Goal: Information Seeking & Learning: Compare options

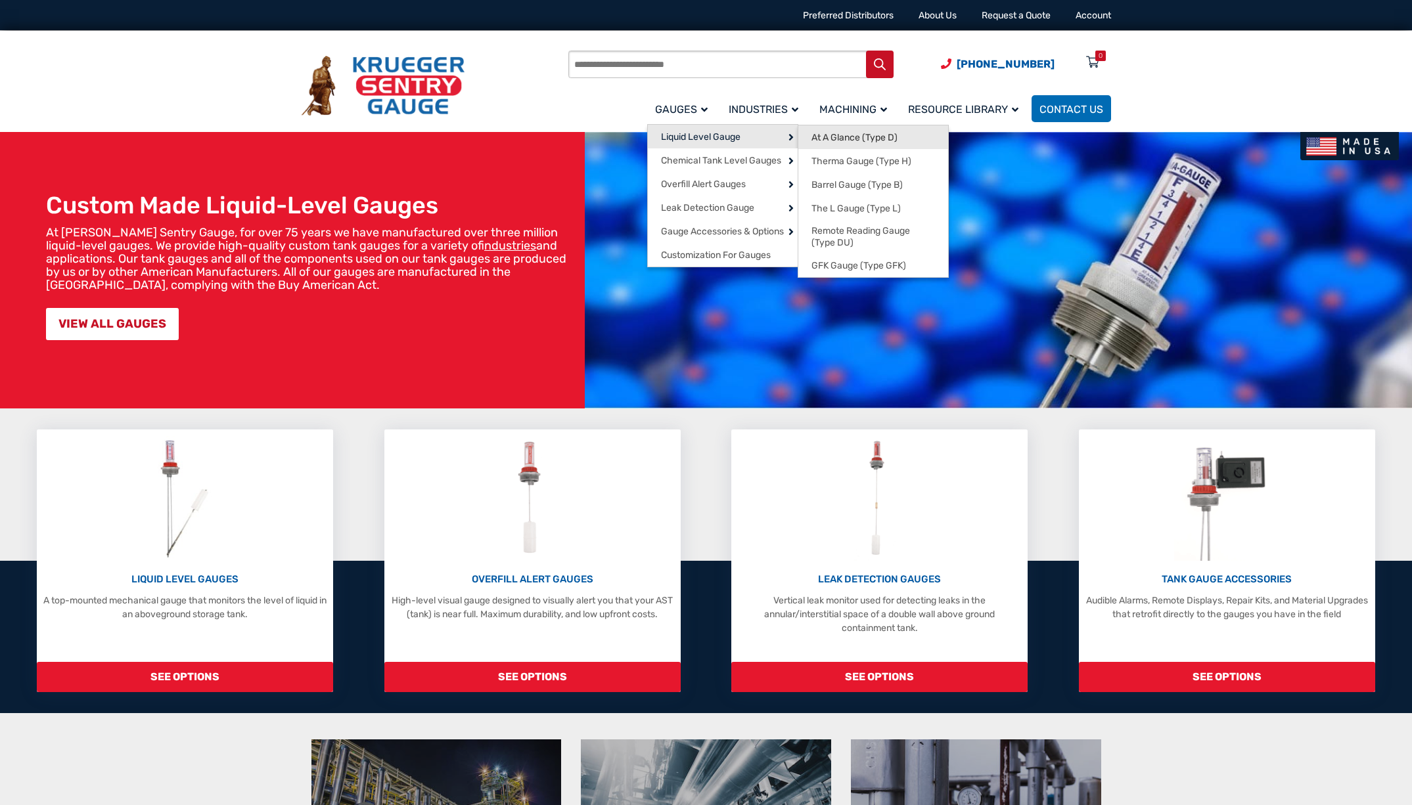
click at [831, 137] on span "At A Glance (Type D)" at bounding box center [854, 138] width 86 height 12
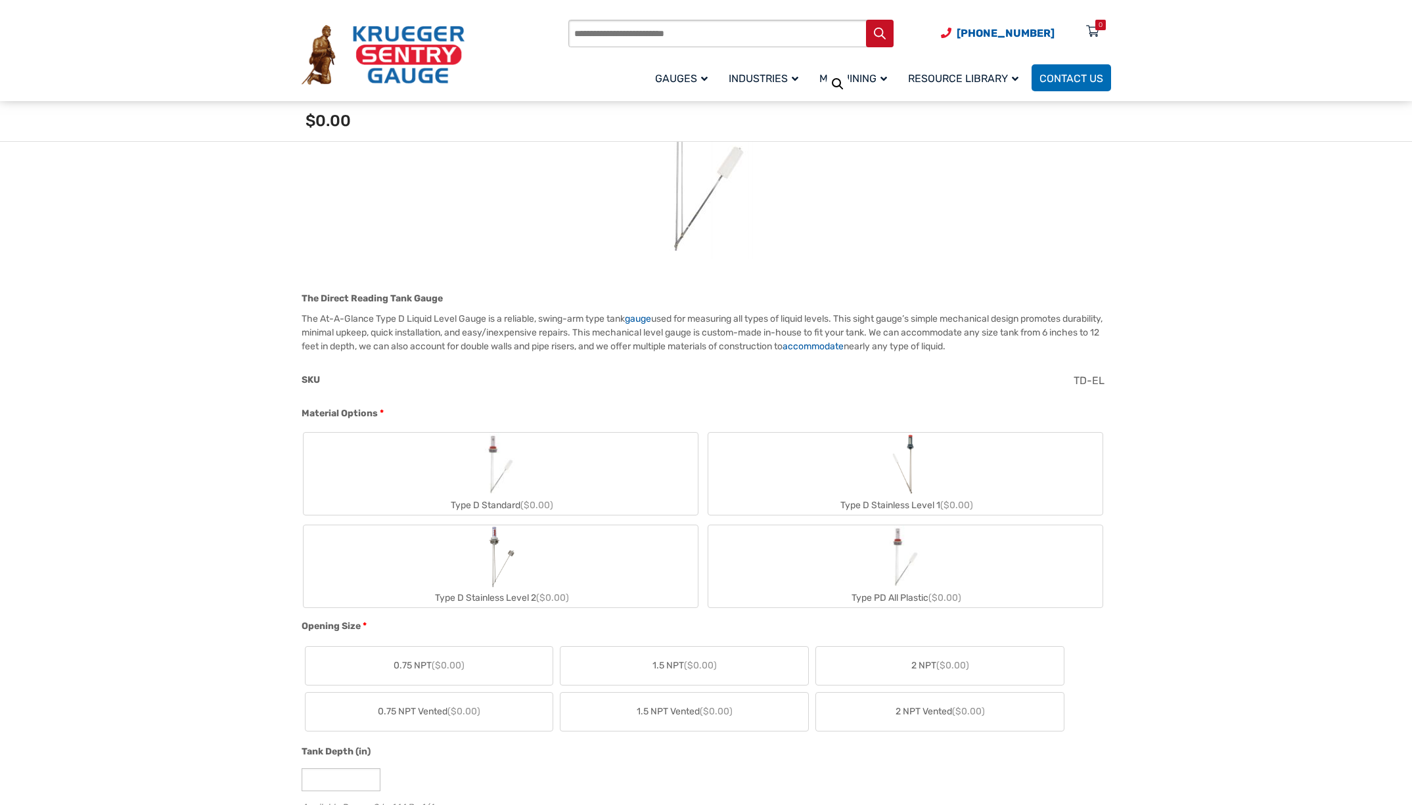
scroll to position [263, 0]
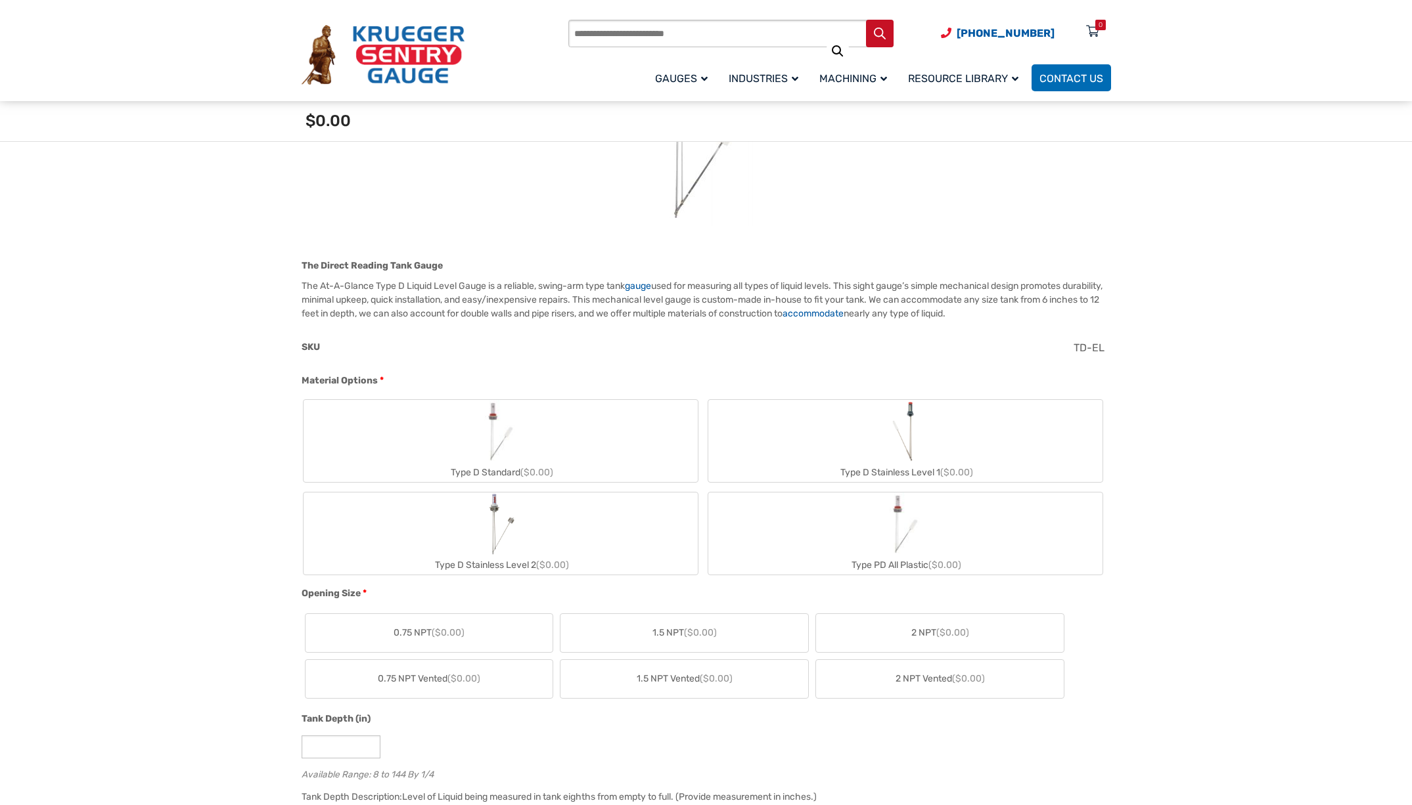
click at [506, 468] on div "Type D Standard ($0.00)" at bounding box center [500, 472] width 394 height 19
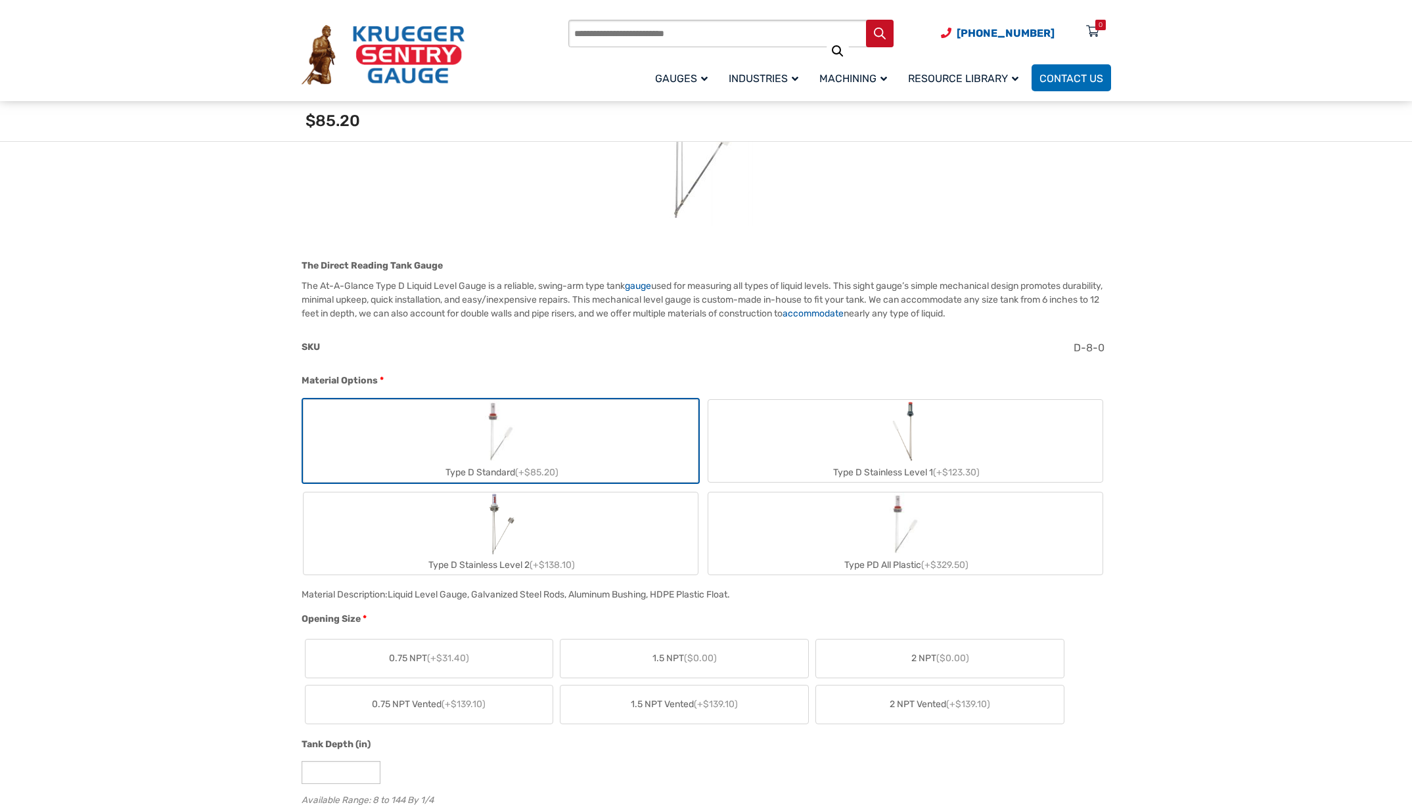
scroll to position [0, 0]
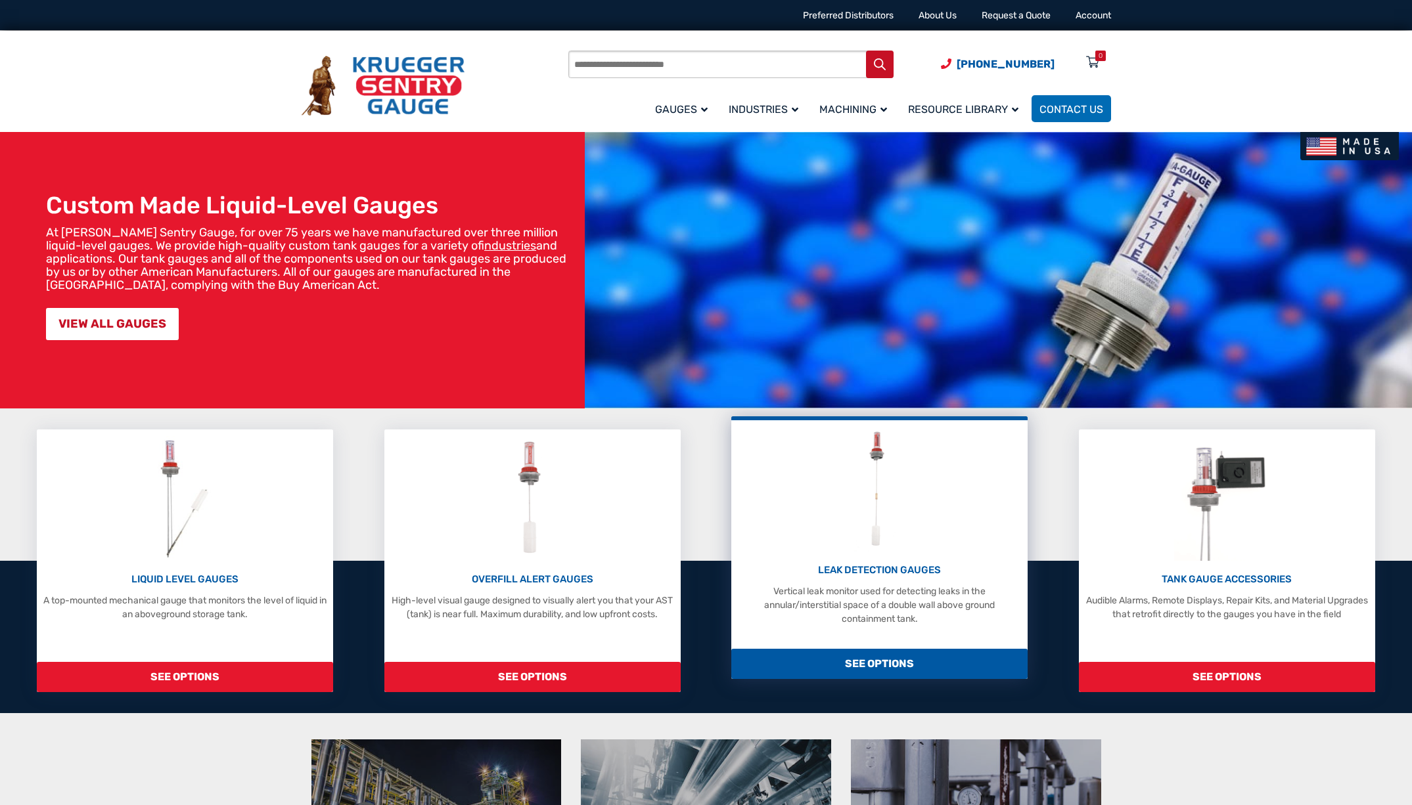
scroll to position [263, 0]
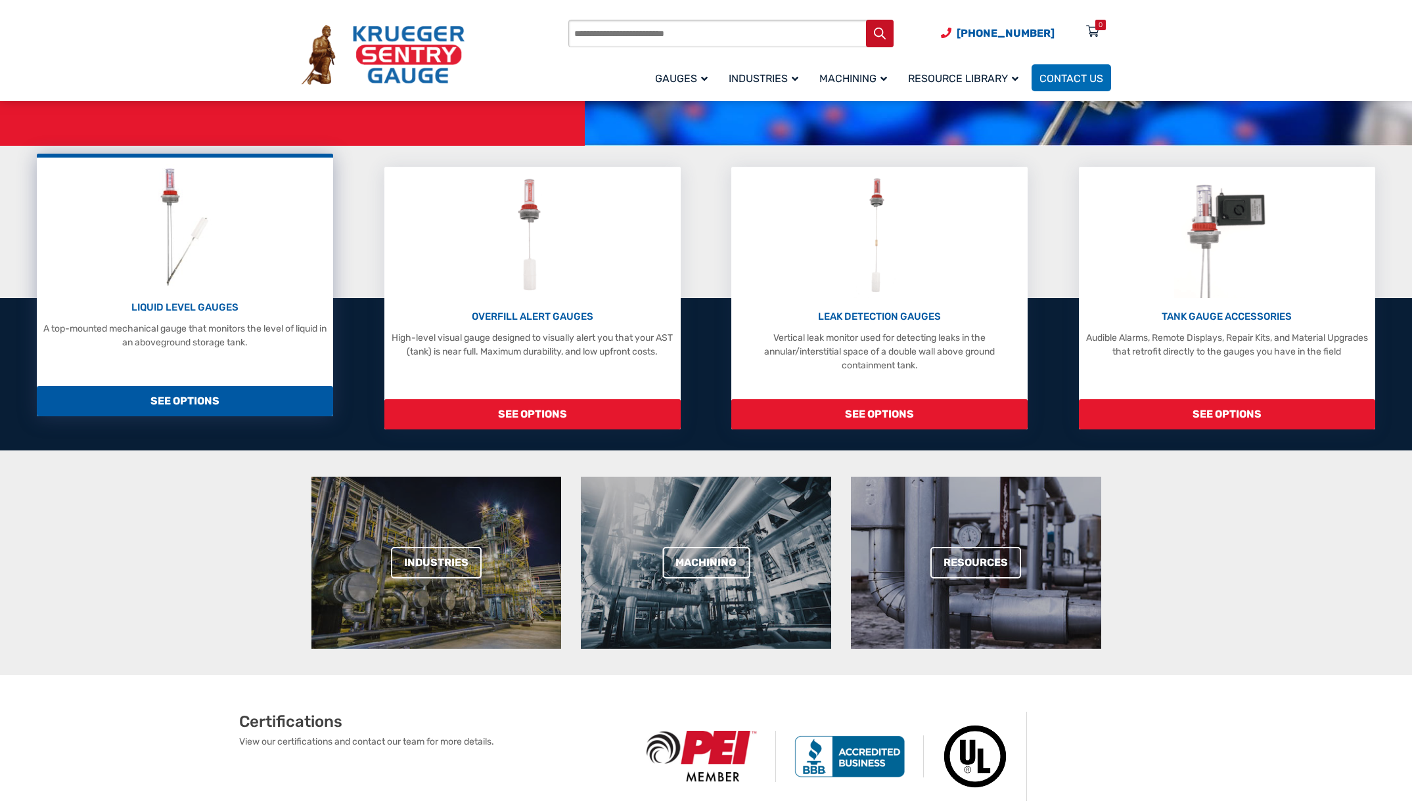
click at [171, 297] on div "LIQUID LEVEL GAUGES A top-mounted mechanical gauge that monitors the level of l…" at bounding box center [184, 256] width 283 height 185
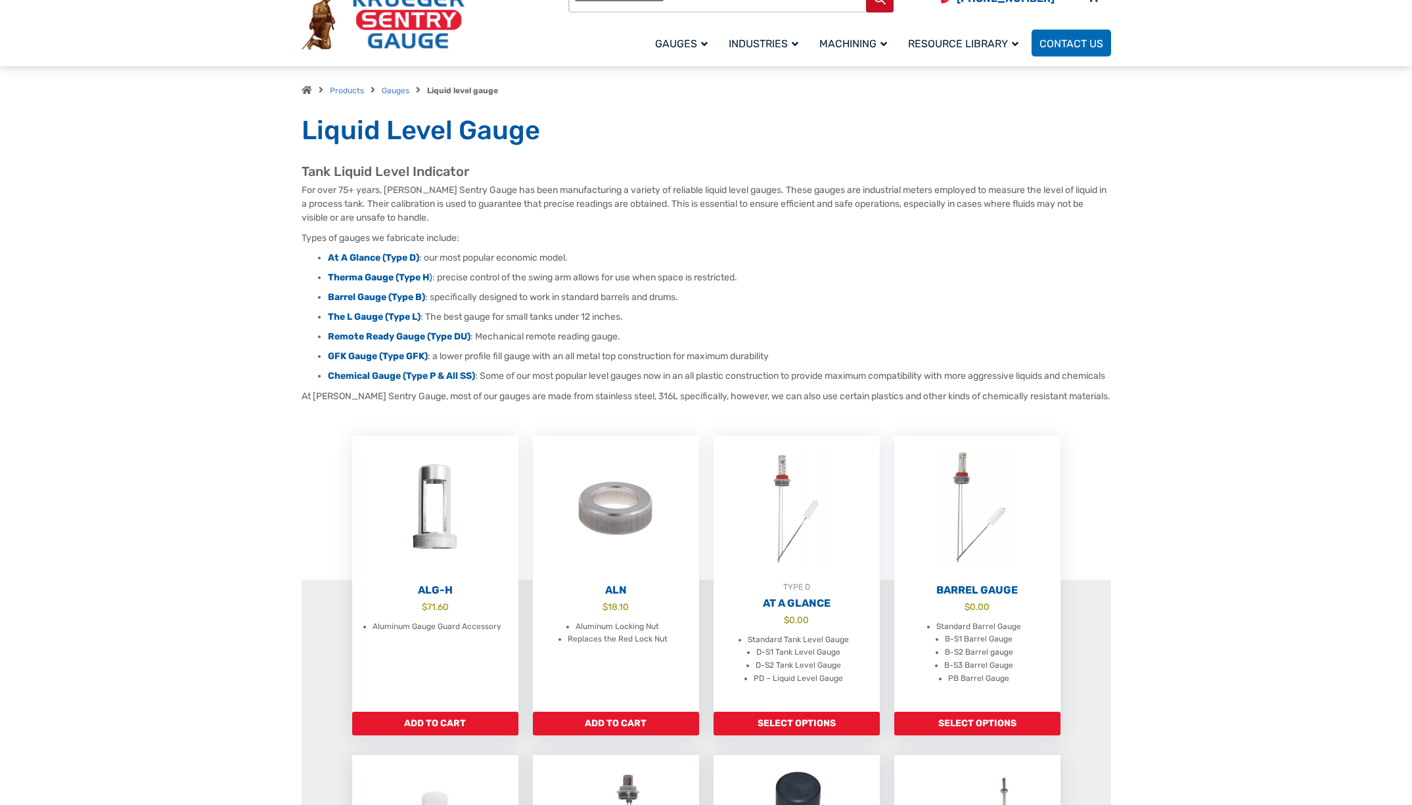
scroll to position [263, 0]
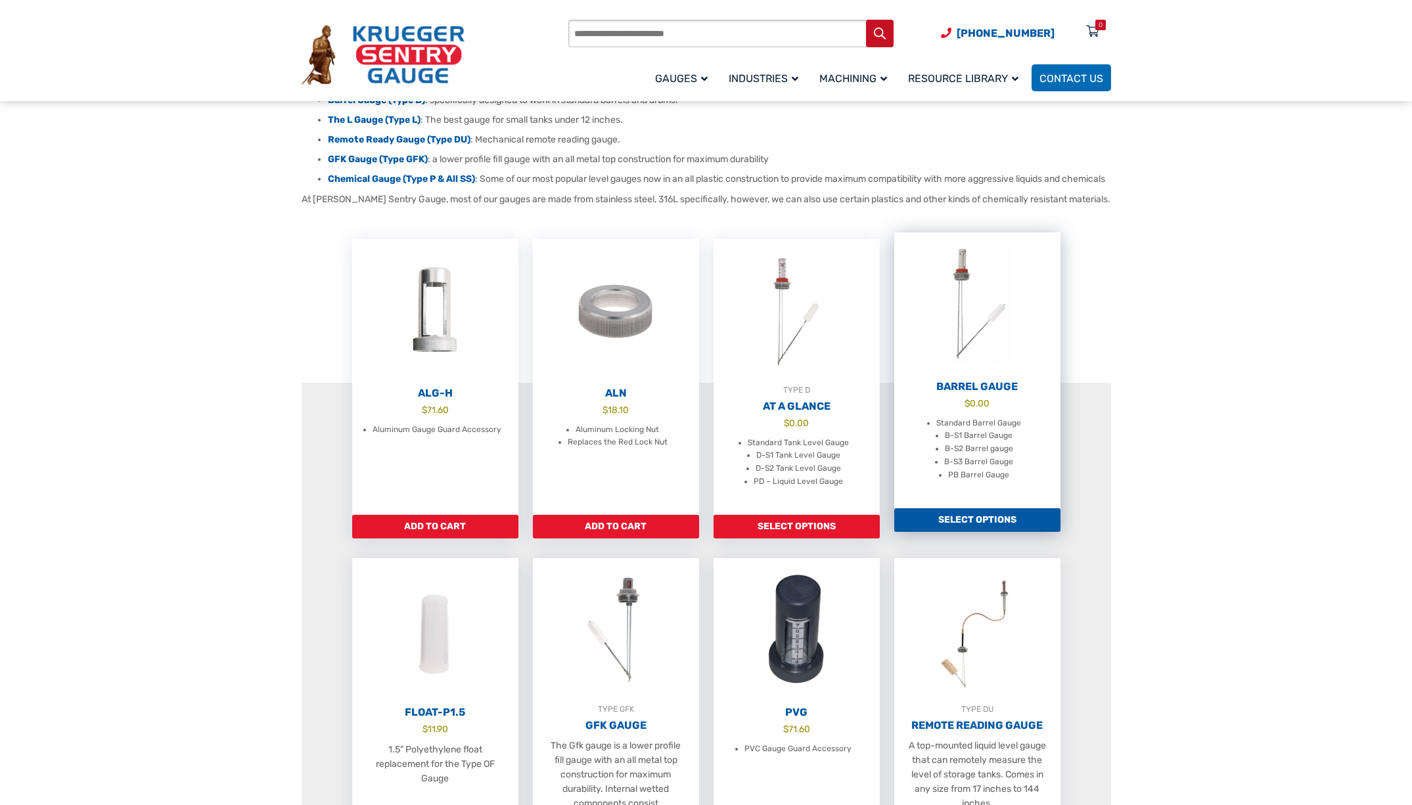
click at [967, 393] on h2 "Barrel Gauge" at bounding box center [977, 386] width 166 height 13
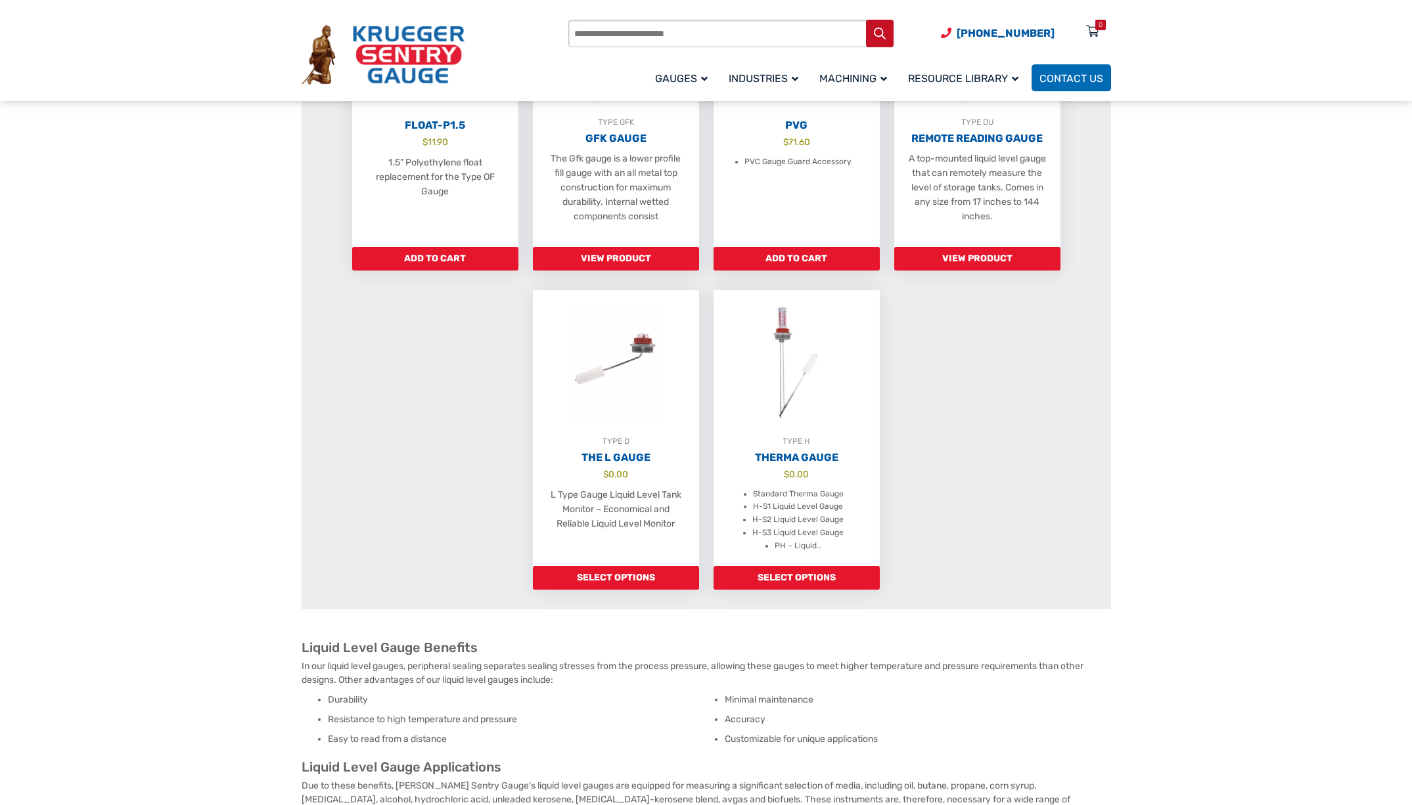
scroll to position [854, 0]
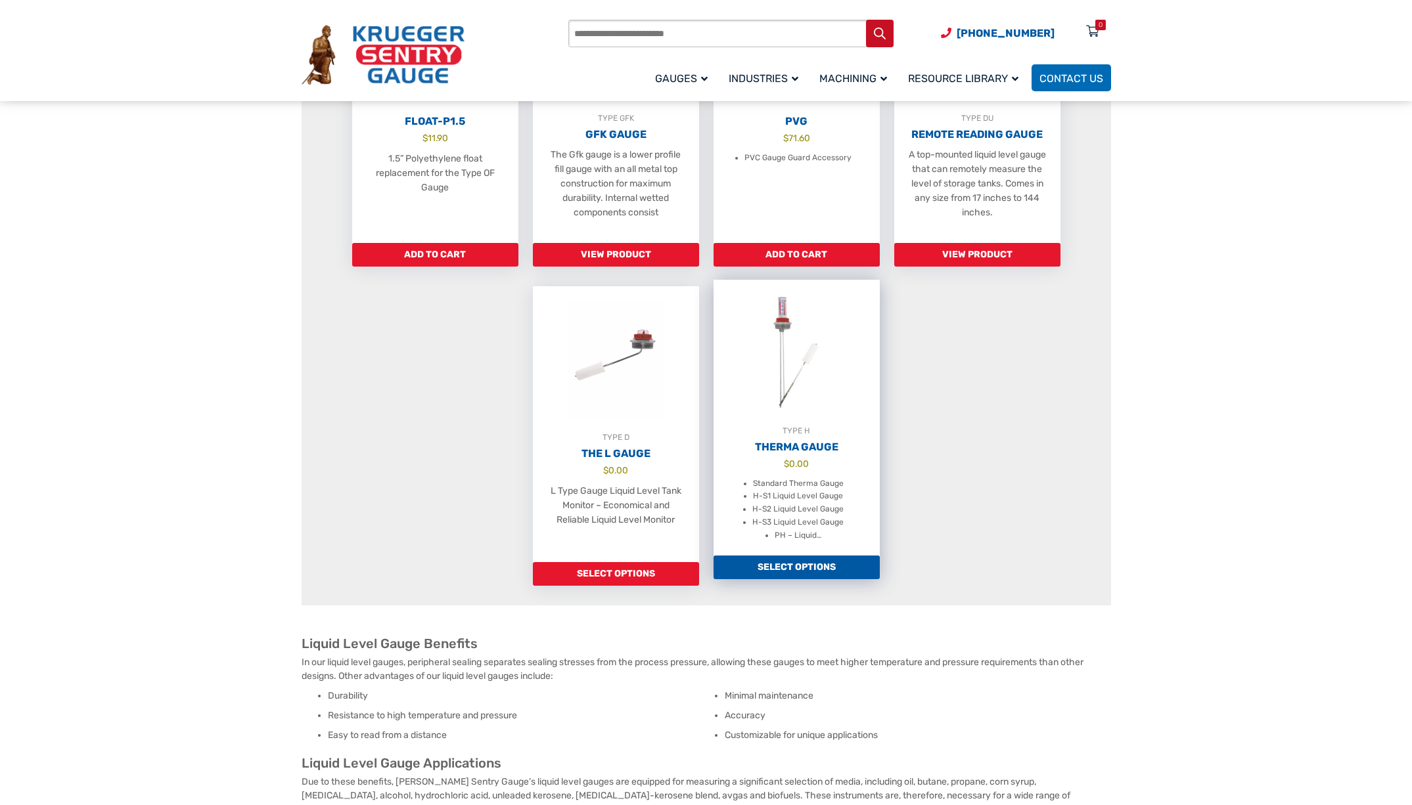
click at [778, 330] on img at bounding box center [796, 352] width 166 height 145
click at [786, 579] on link "Select options" at bounding box center [796, 568] width 166 height 24
click at [783, 471] on span "$ 0.00" at bounding box center [796, 464] width 166 height 14
click at [783, 325] on img at bounding box center [796, 352] width 166 height 145
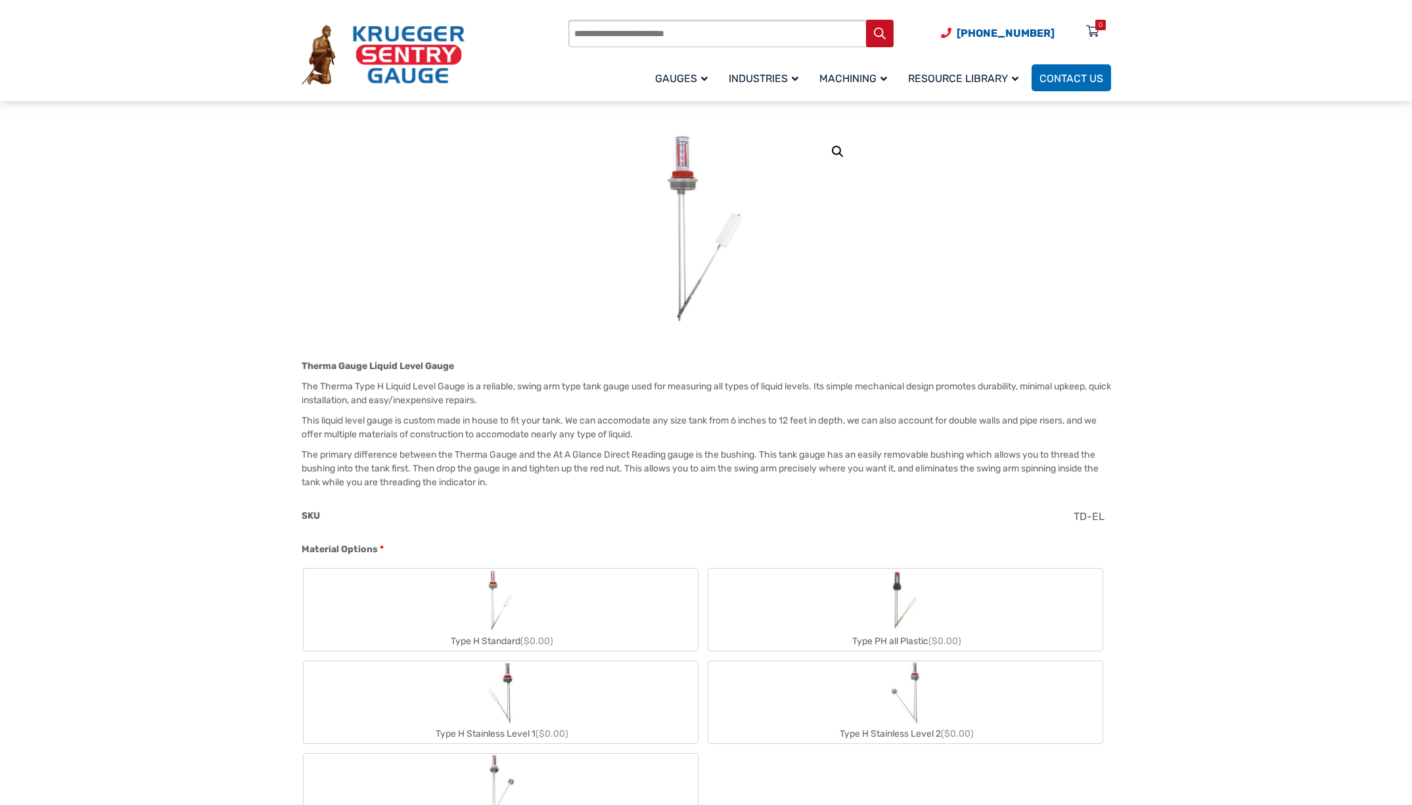
scroll to position [66, 0]
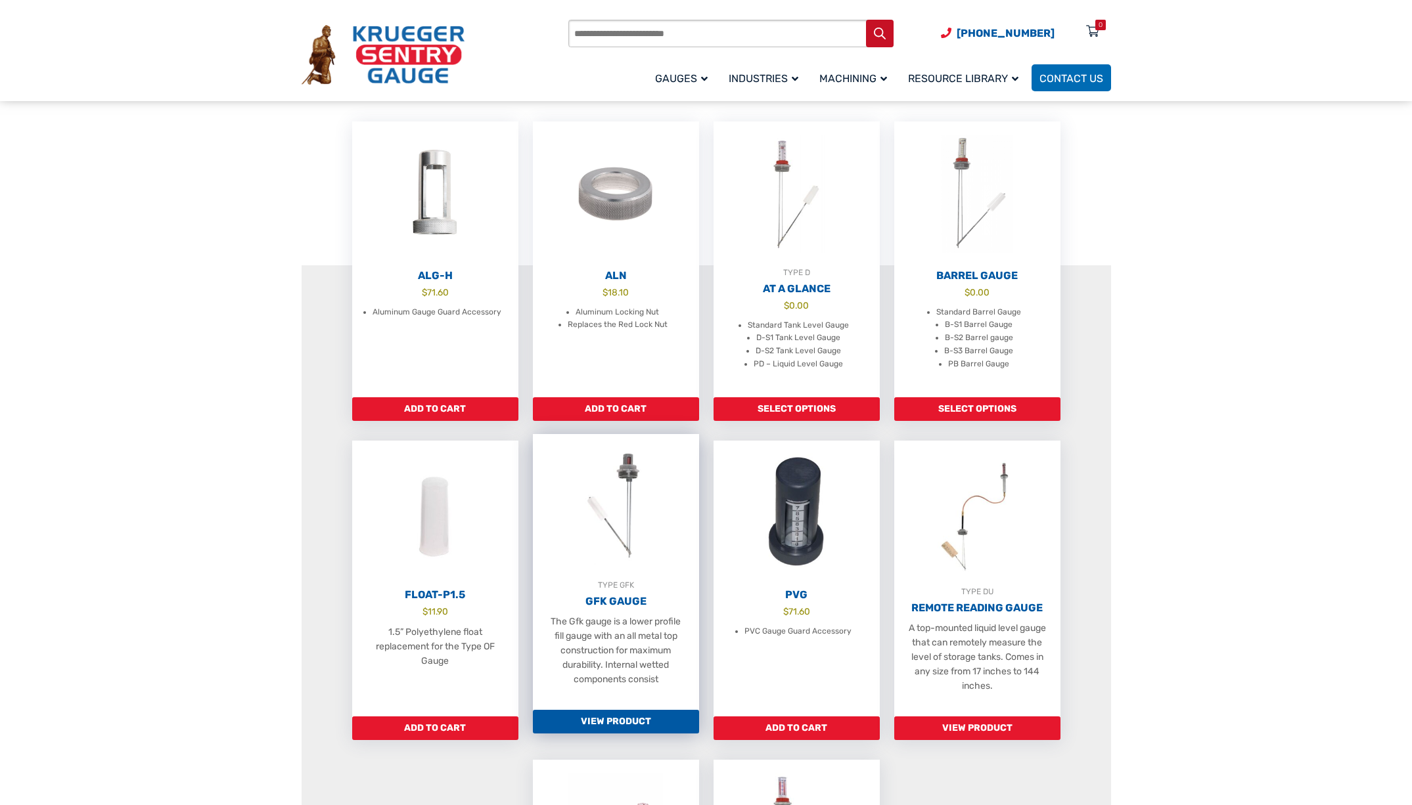
scroll to position [197, 0]
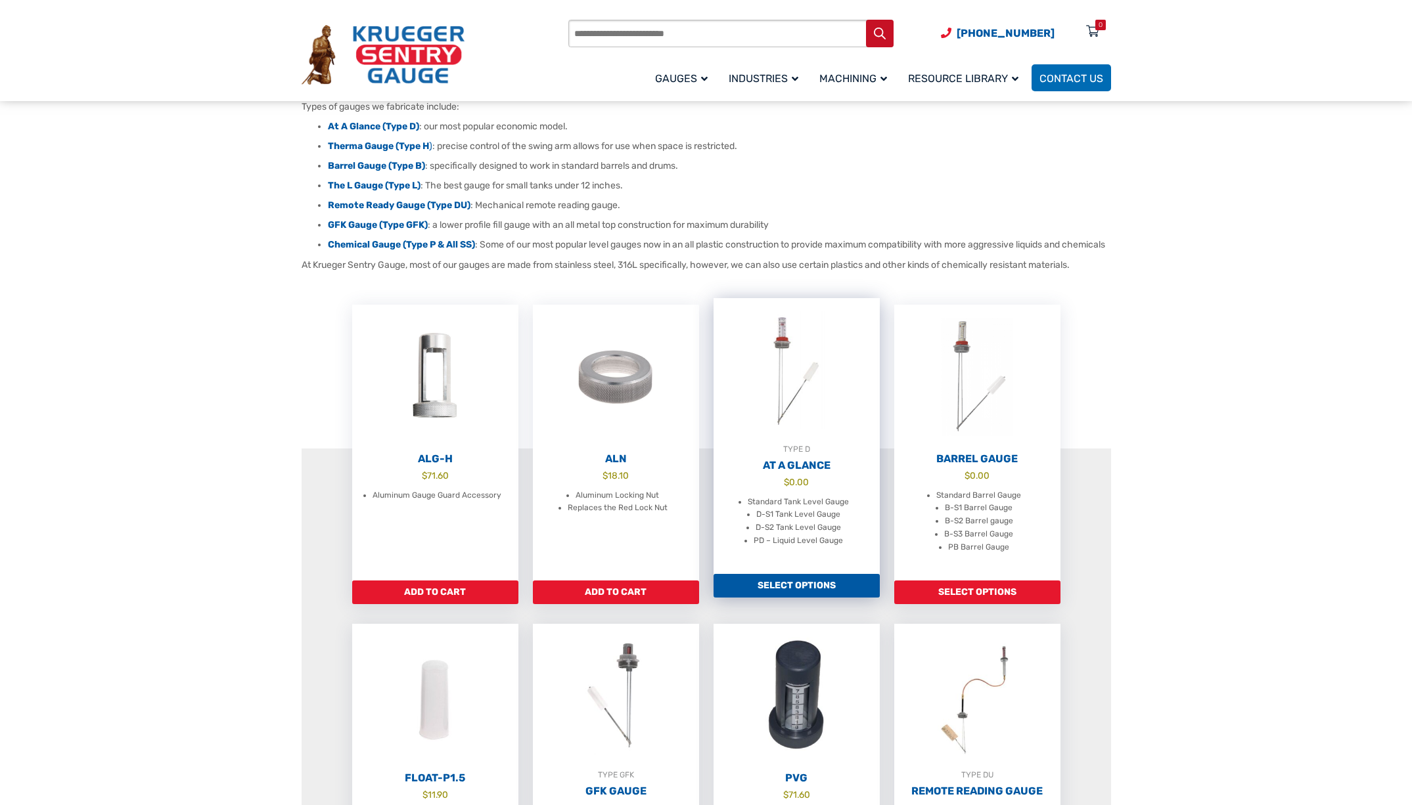
click at [797, 402] on img at bounding box center [796, 370] width 166 height 145
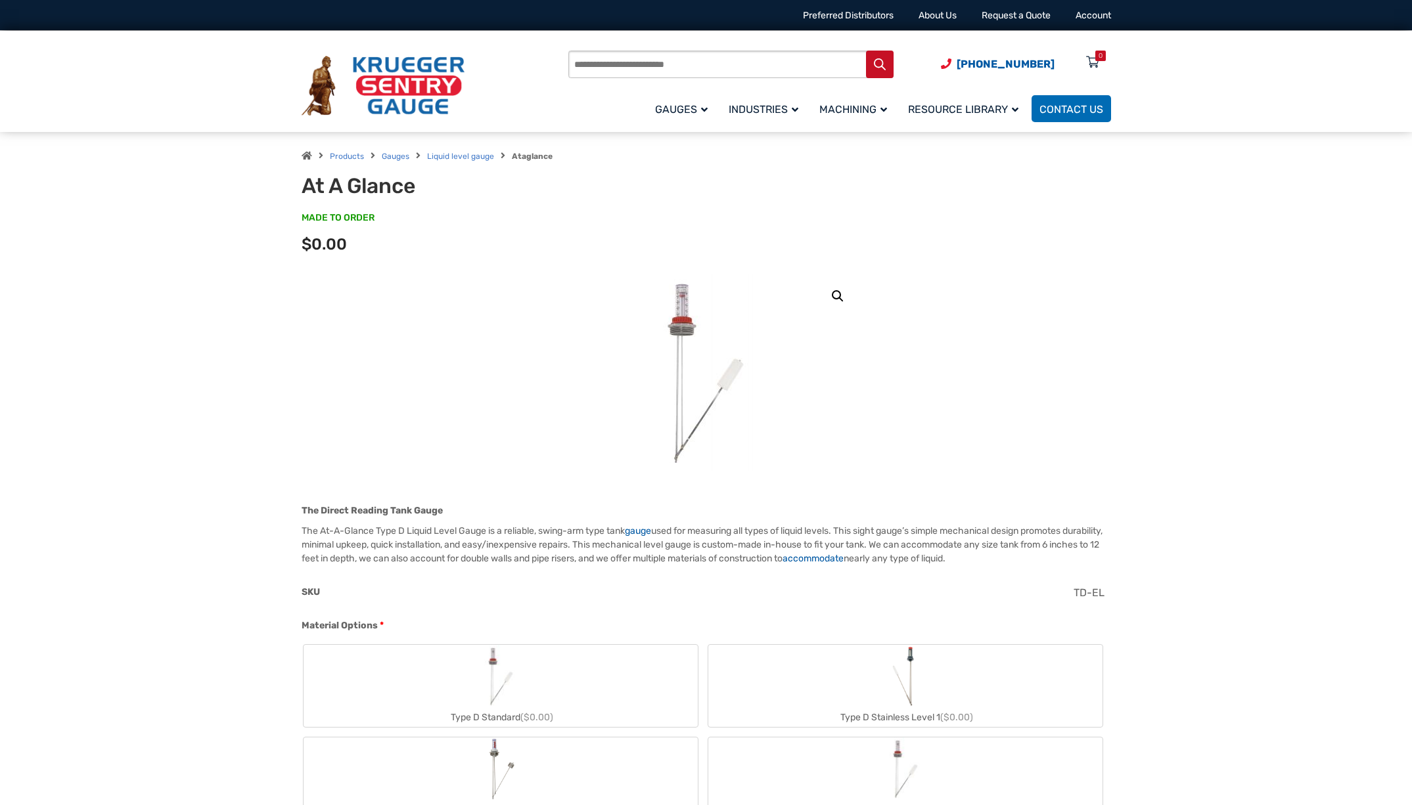
click at [680, 315] on img at bounding box center [706, 372] width 158 height 197
click at [837, 290] on link "🔍" at bounding box center [838, 296] width 24 height 24
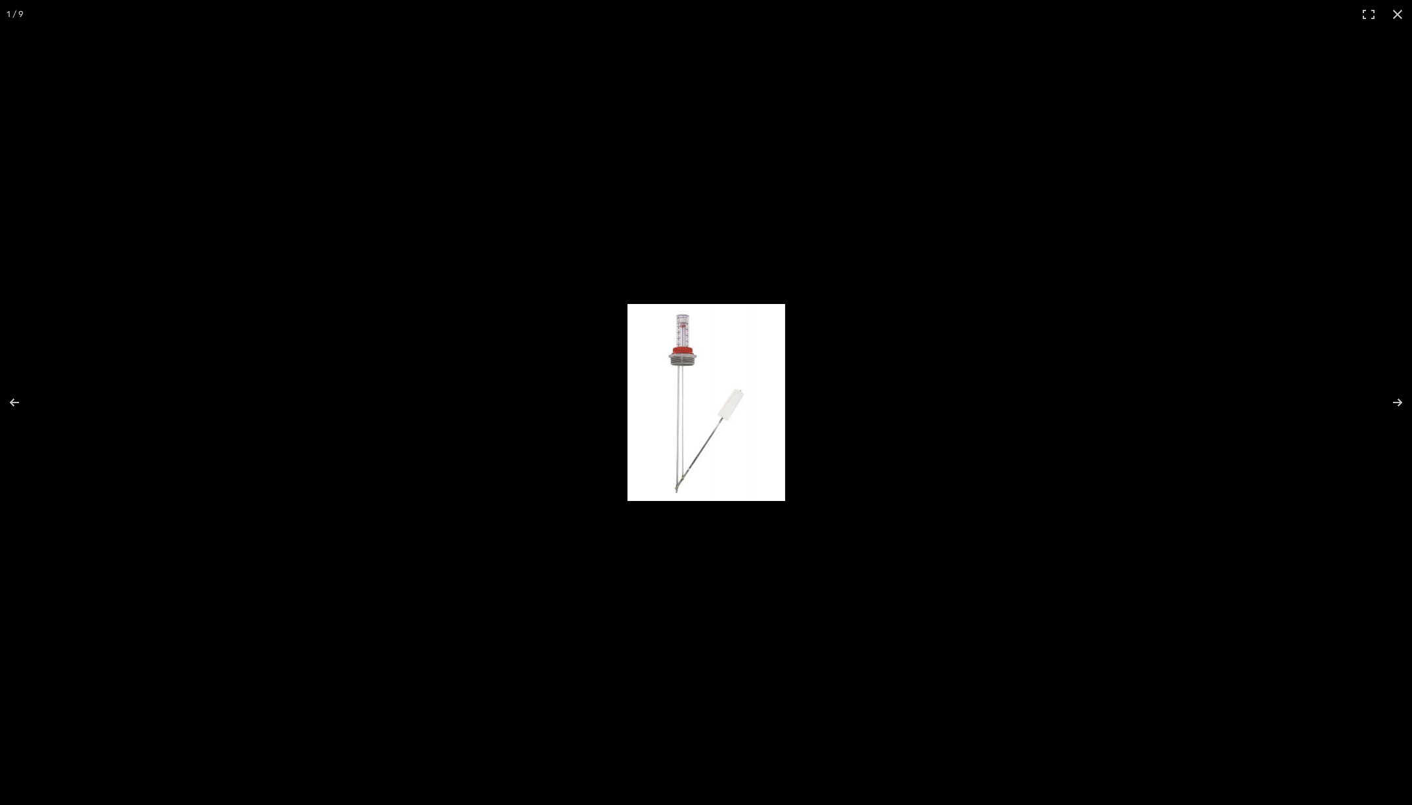
click at [674, 342] on img "Full screen image" at bounding box center [706, 402] width 158 height 197
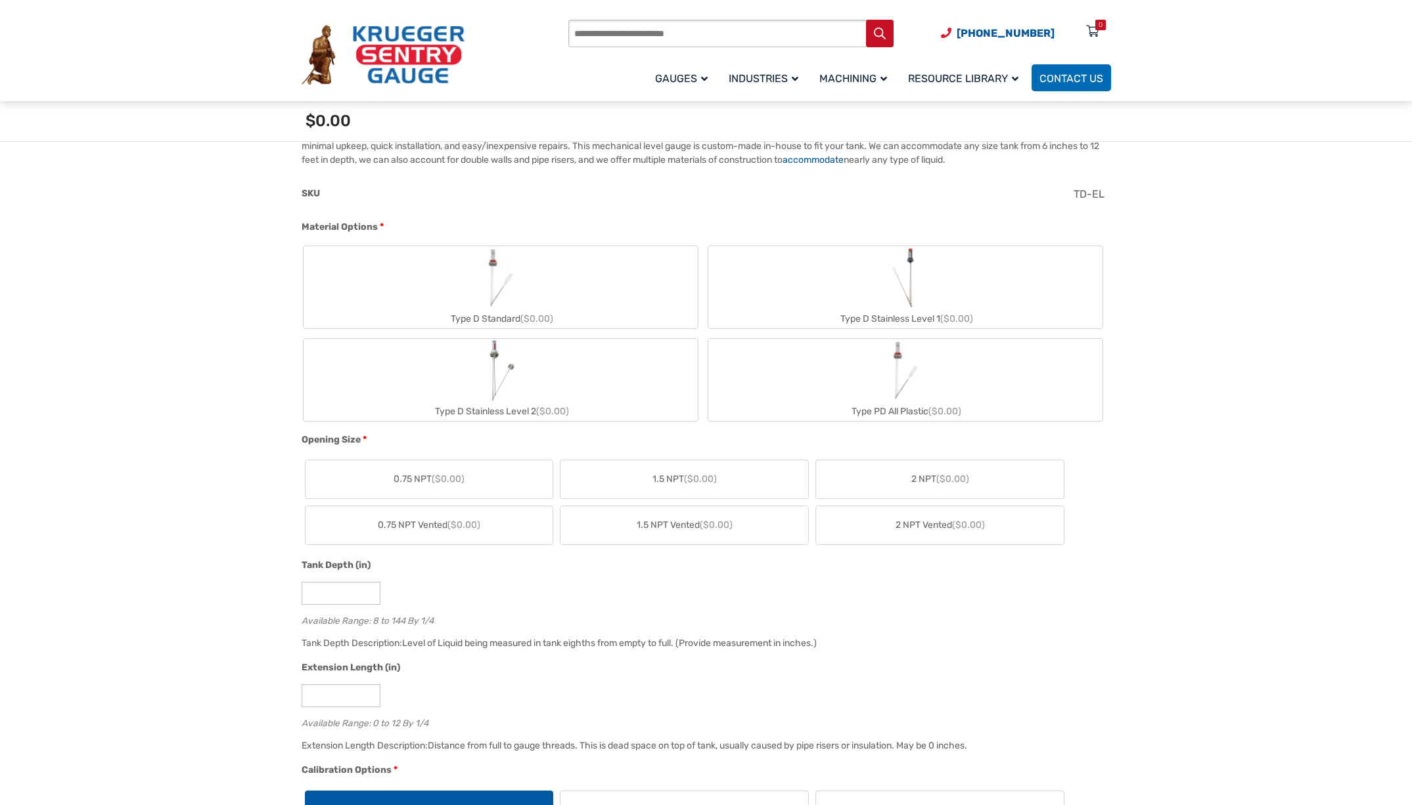
scroll to position [263, 0]
